Goal: Check status: Check status

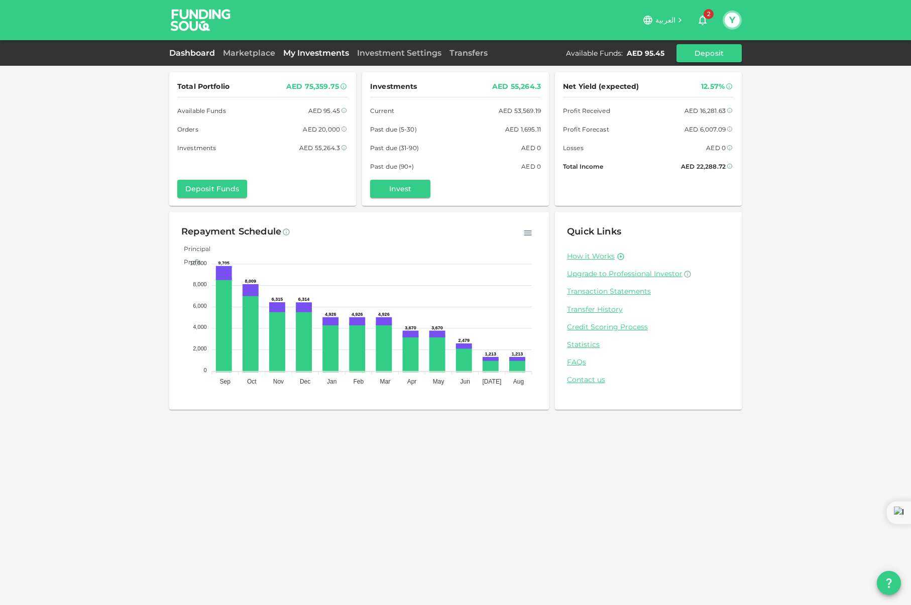
click at [315, 51] on link "My Investments" at bounding box center [316, 53] width 74 height 10
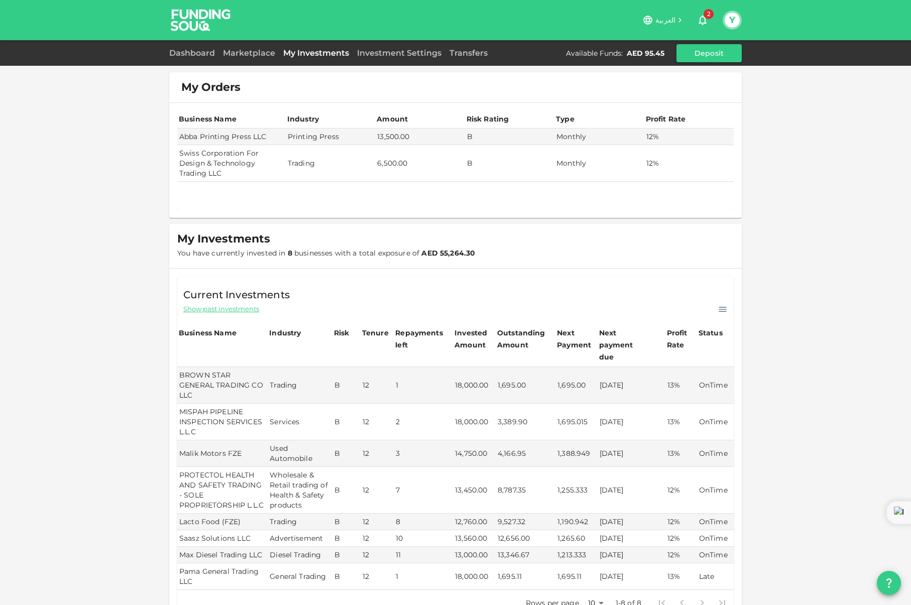
click at [315, 51] on link "My Investments" at bounding box center [316, 53] width 74 height 10
click at [197, 16] on img at bounding box center [200, 20] width 75 height 40
